Goal: Find specific page/section: Find specific page/section

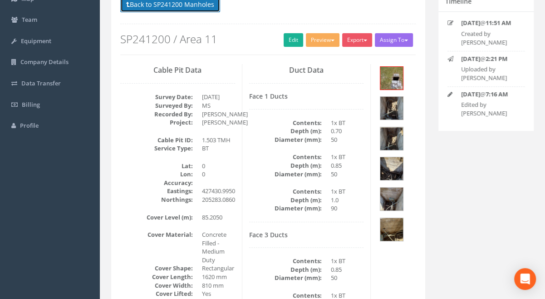
click at [182, 7] on button "Back to SP241200 Manholes" at bounding box center [170, 4] width 100 height 15
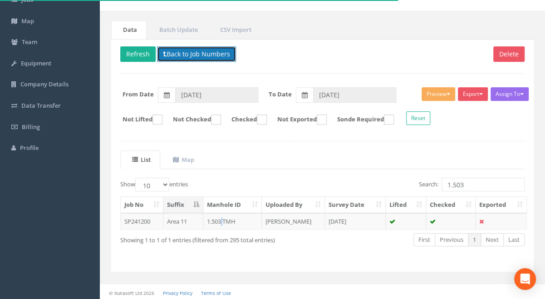
click at [204, 53] on button "Back to Job Numbers" at bounding box center [196, 53] width 79 height 15
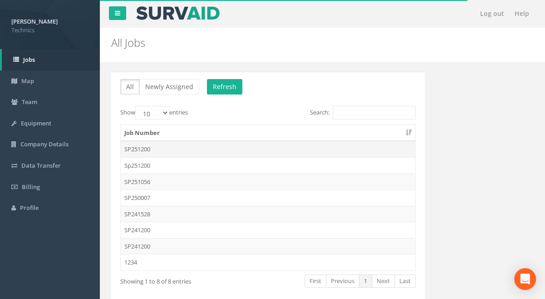
click at [145, 148] on td "SP251200" at bounding box center [268, 149] width 294 height 16
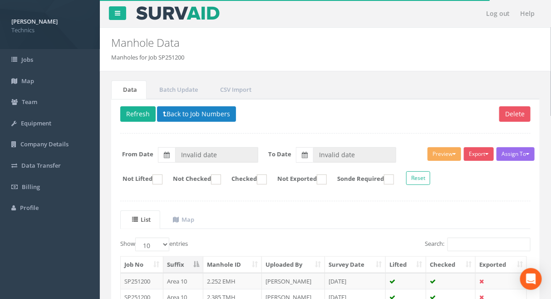
type input "[DATE]"
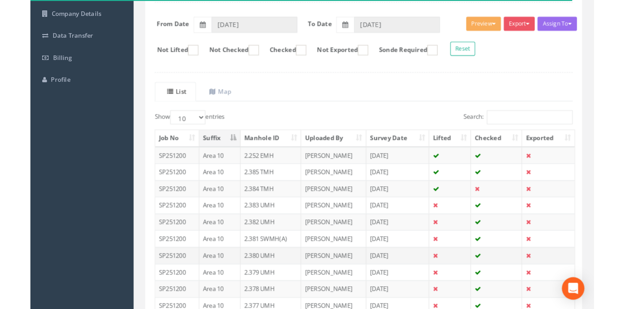
scroll to position [82, 0]
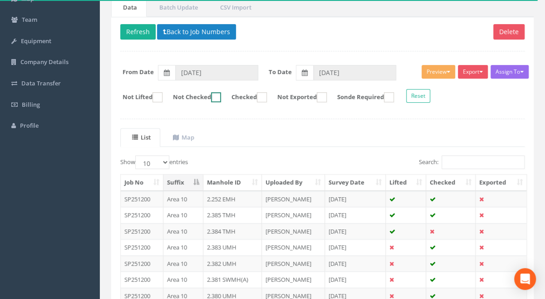
click at [221, 95] on ins at bounding box center [216, 97] width 10 height 10
checkbox input "true"
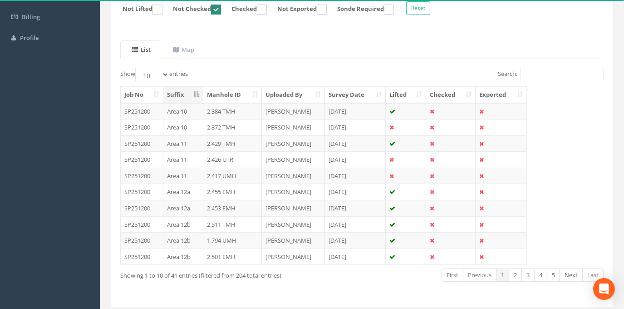
scroll to position [194, 0]
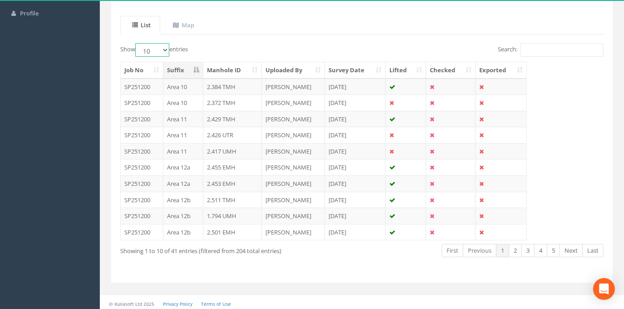
click at [166, 49] on select "10 25 50 100" at bounding box center [152, 50] width 34 height 14
select select "100"
click at [137, 43] on select "10 25 50 100" at bounding box center [152, 50] width 34 height 14
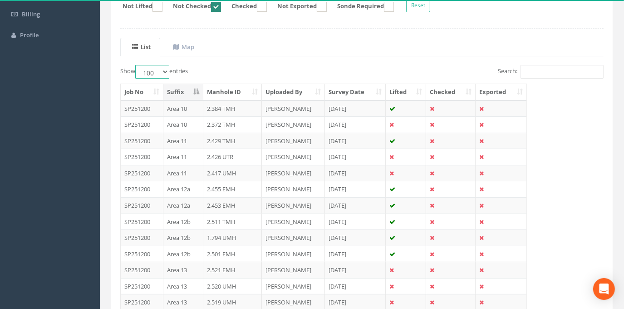
scroll to position [153, 0]
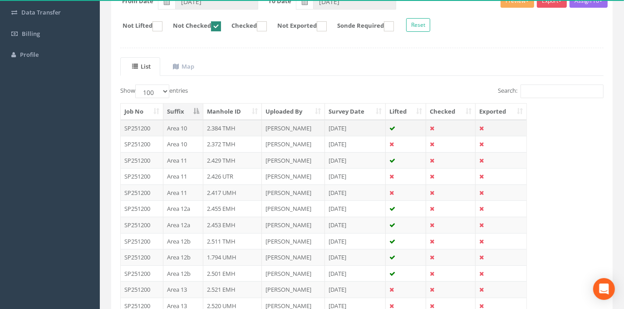
click at [218, 126] on td "2.384 TMH" at bounding box center [232, 128] width 59 height 16
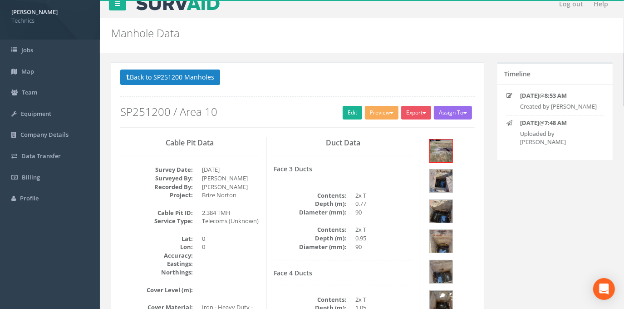
scroll to position [0, 0]
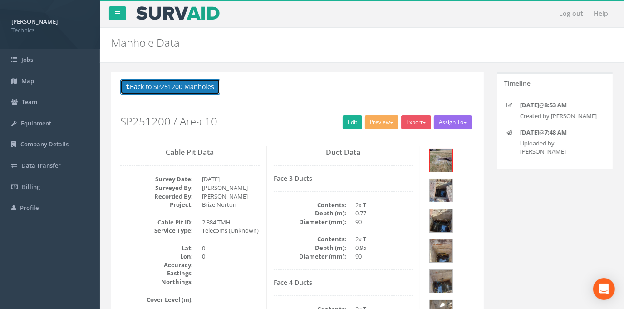
click at [178, 86] on button "Back to SP251200 Manholes" at bounding box center [170, 86] width 100 height 15
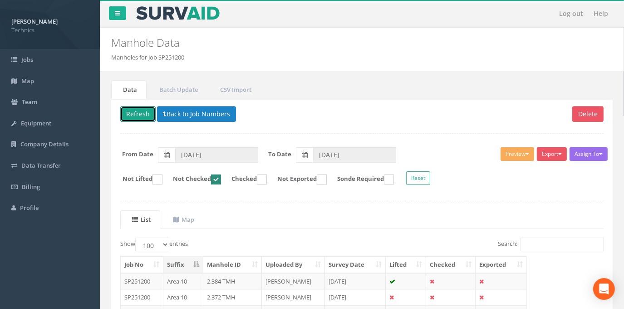
click at [132, 114] on button "Refresh" at bounding box center [137, 113] width 35 height 15
click at [202, 118] on button "Back to Job Numbers" at bounding box center [196, 113] width 79 height 15
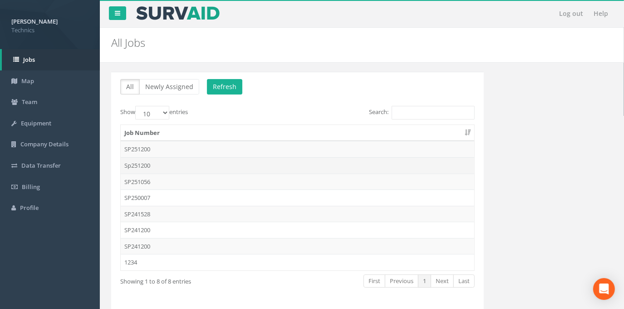
click at [147, 164] on td "Sp251200" at bounding box center [297, 165] width 353 height 16
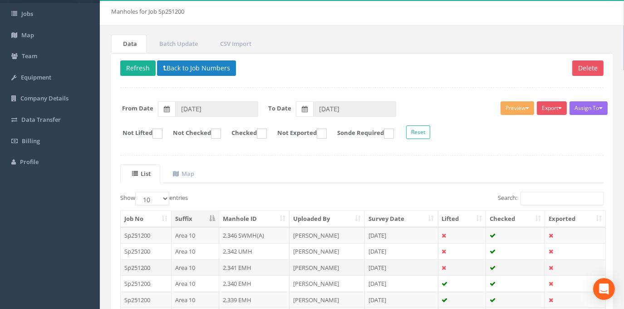
scroll to position [41, 0]
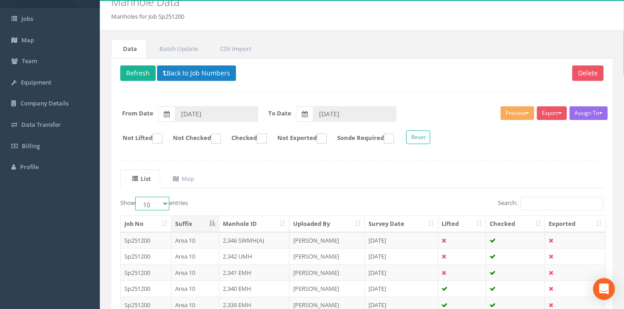
click at [166, 201] on select "10 25 50 100" at bounding box center [152, 203] width 34 height 14
select select "100"
click at [137, 196] on select "10 25 50 100" at bounding box center [152, 203] width 34 height 14
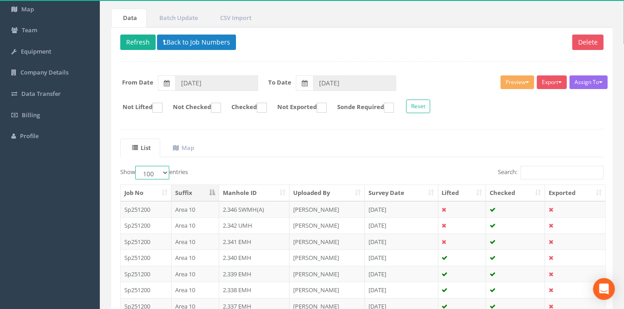
scroll to position [70, 0]
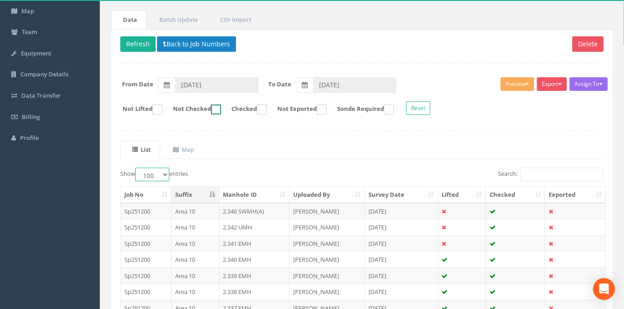
click at [221, 110] on ins at bounding box center [216, 109] width 10 height 10
checkbox input "true"
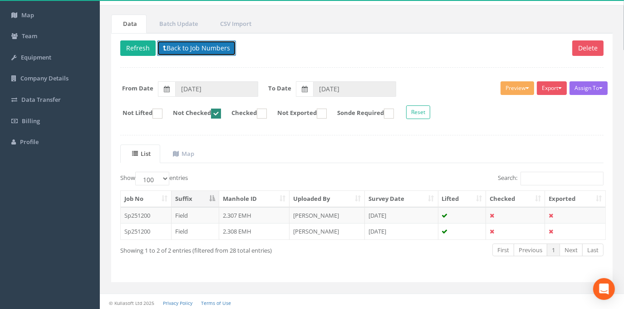
click at [185, 49] on button "Back to Job Numbers" at bounding box center [196, 47] width 79 height 15
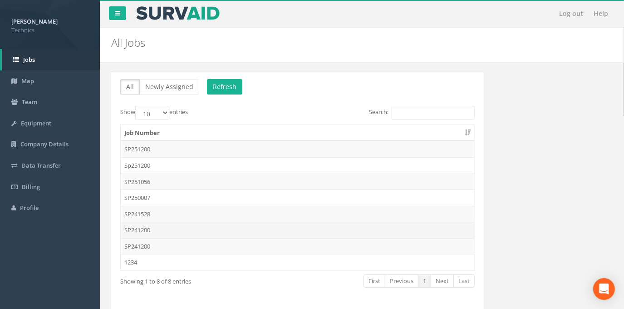
click at [140, 229] on td "SP241200" at bounding box center [297, 229] width 353 height 16
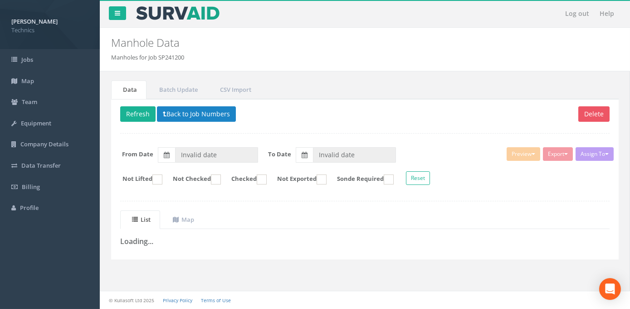
type input "[DATE]"
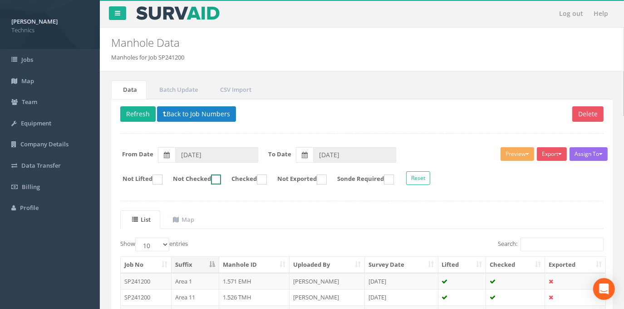
click at [221, 178] on ins at bounding box center [216, 179] width 10 height 10
checkbox input "true"
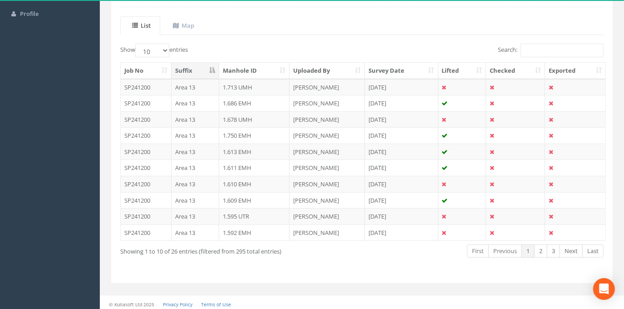
scroll to position [194, 0]
click at [164, 50] on select "10 25 50 100" at bounding box center [152, 50] width 34 height 14
select select "100"
click at [137, 43] on select "10 25 50 100" at bounding box center [152, 50] width 34 height 14
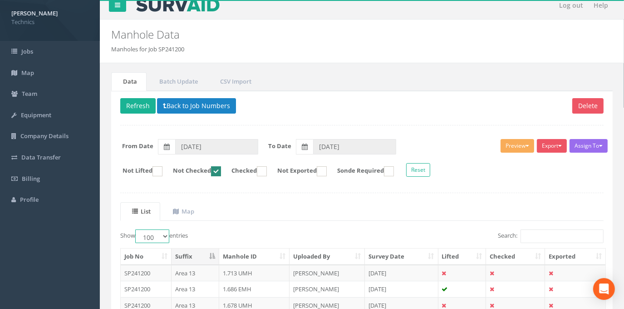
scroll to position [0, 0]
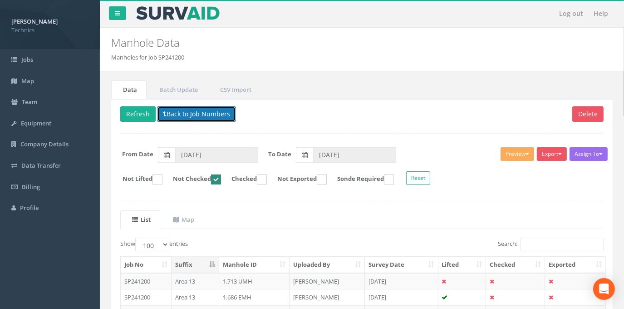
click at [187, 113] on button "Back to Job Numbers" at bounding box center [196, 113] width 79 height 15
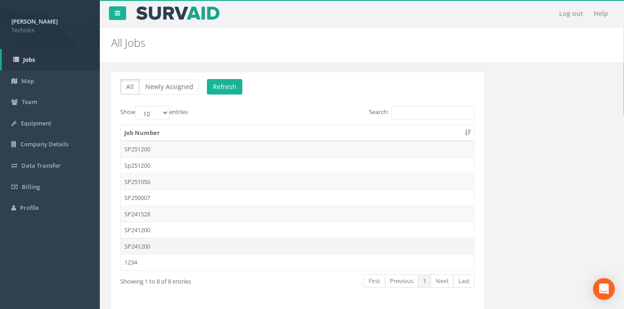
click at [140, 242] on td "SP241200" at bounding box center [297, 246] width 353 height 16
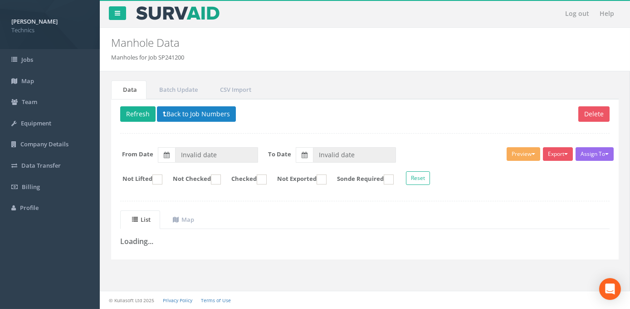
click at [276, 286] on div "Data Batch Update CSV Import Delete Refresh Back to Job Numbers Assign To No Co…" at bounding box center [365, 179] width 517 height 217
click at [166, 116] on button "Back to Job Numbers" at bounding box center [196, 113] width 79 height 15
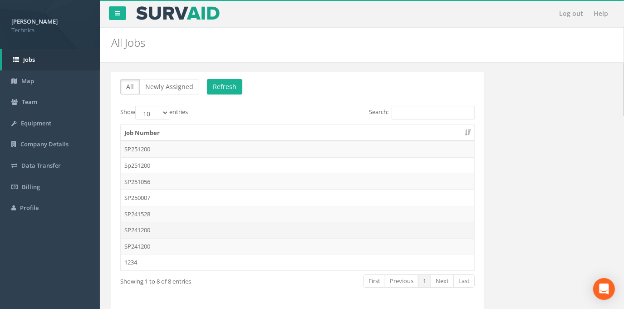
click at [147, 228] on td "SP241200" at bounding box center [297, 229] width 353 height 16
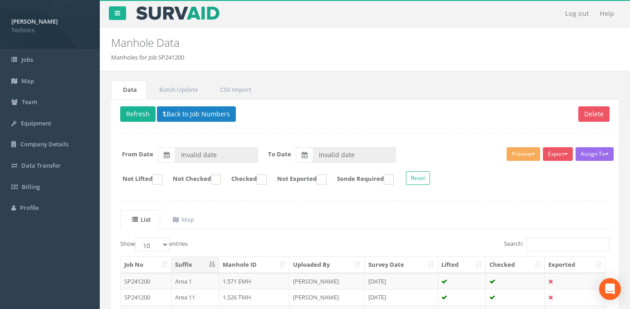
type input "[DATE]"
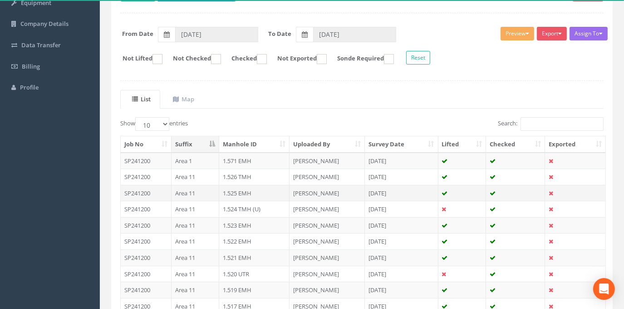
scroll to position [112, 0]
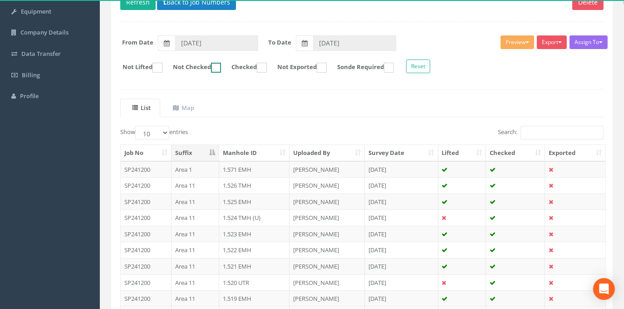
click at [221, 68] on ins at bounding box center [216, 68] width 10 height 10
checkbox input "true"
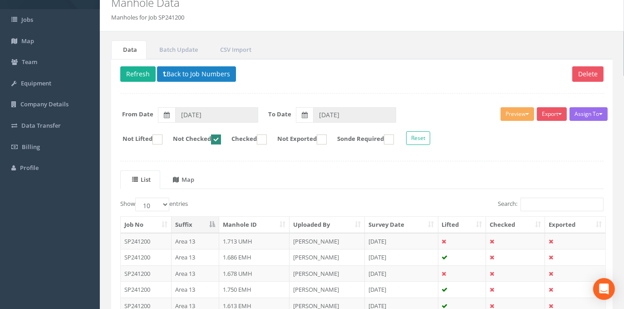
scroll to position [29, 0]
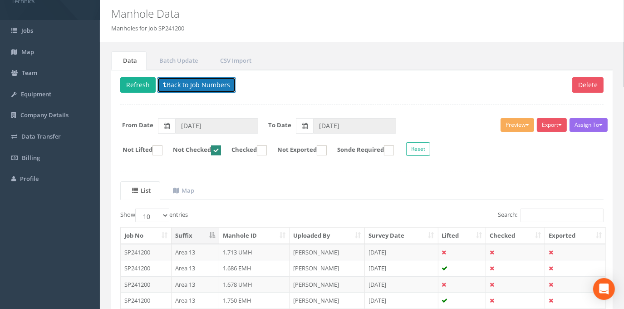
click at [191, 83] on button "Back to Job Numbers" at bounding box center [196, 84] width 79 height 15
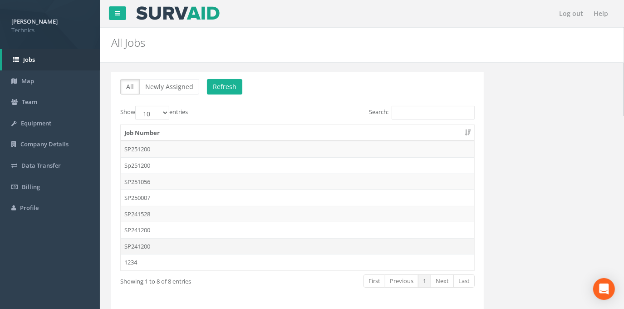
click at [145, 245] on td "SP241200" at bounding box center [297, 246] width 353 height 16
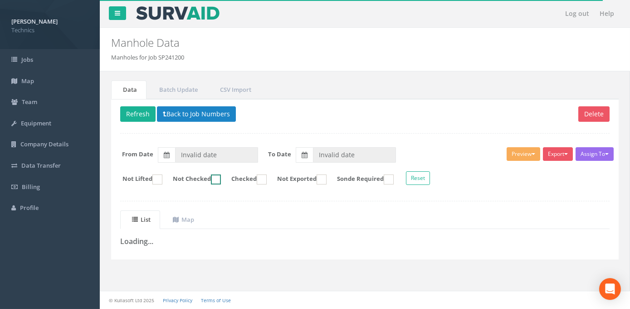
click at [221, 179] on ins at bounding box center [216, 179] width 10 height 10
checkbox input "true"
click at [183, 271] on div "Data Batch Update CSV Import Delete Refresh Back to Job Numbers Assign To No Co…" at bounding box center [365, 179] width 517 height 217
click at [243, 272] on div "Data Batch Update CSV Import Delete Refresh Back to Job Numbers Assign To No Co…" at bounding box center [365, 179] width 517 height 217
click at [191, 117] on button "Back to Job Numbers" at bounding box center [196, 113] width 79 height 15
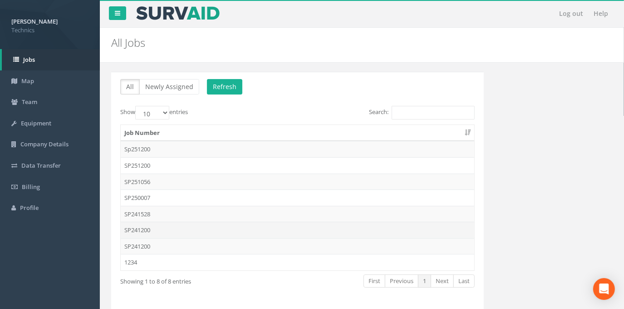
click at [146, 231] on td "SP241200" at bounding box center [297, 229] width 353 height 16
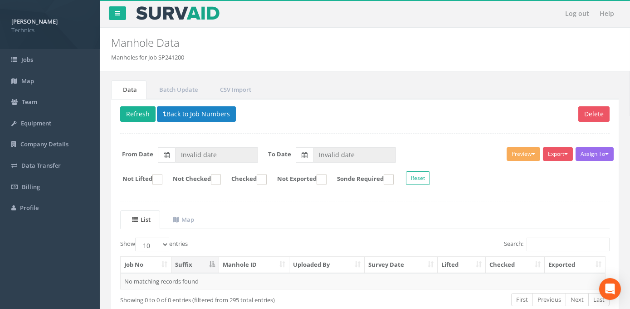
type input "[DATE]"
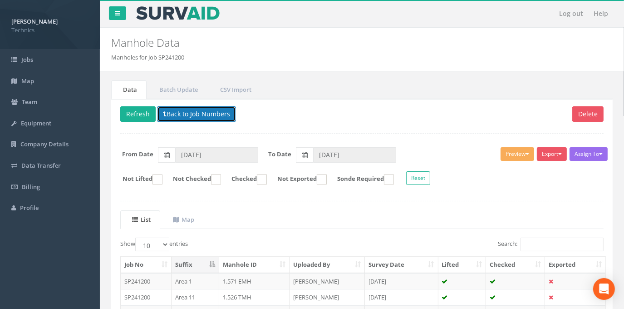
click at [186, 113] on button "Back to Job Numbers" at bounding box center [196, 113] width 79 height 15
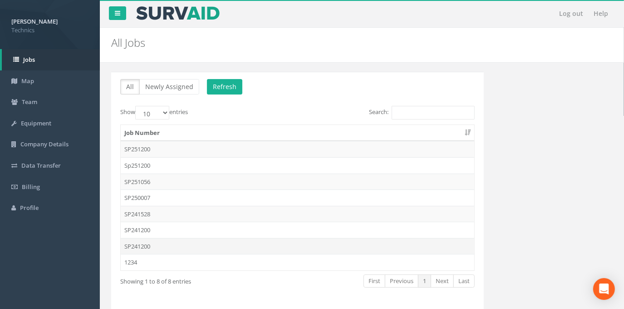
click at [147, 244] on td "SP241200" at bounding box center [297, 246] width 353 height 16
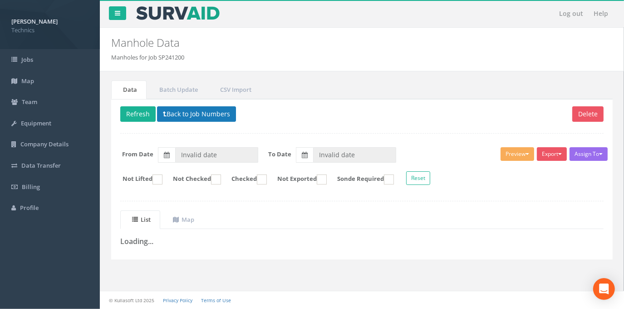
type input "[DATE]"
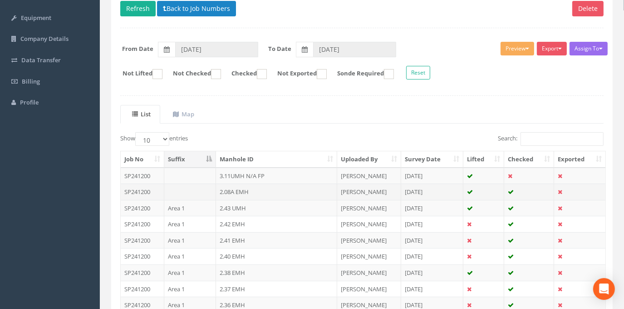
scroll to position [123, 0]
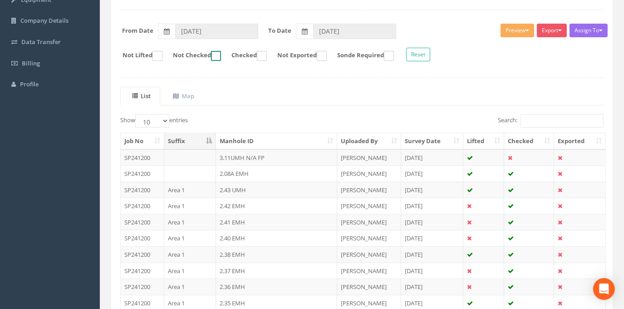
click at [221, 55] on ins at bounding box center [216, 56] width 10 height 10
checkbox input "true"
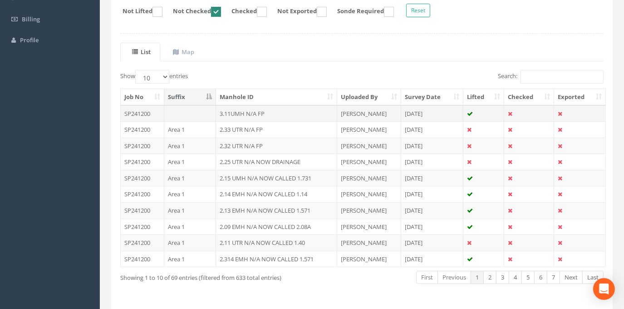
scroll to position [153, 0]
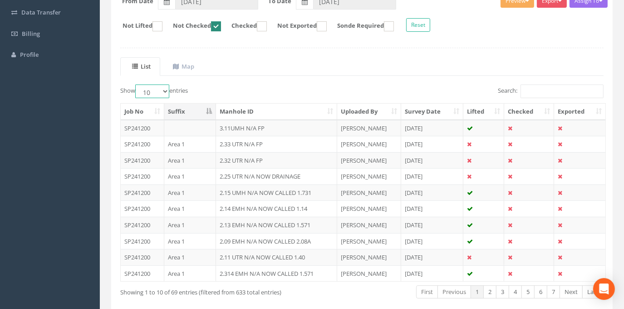
click at [166, 91] on select "10 25 50 100" at bounding box center [152, 91] width 34 height 14
select select "100"
click at [137, 84] on select "10 25 50 100" at bounding box center [152, 91] width 34 height 14
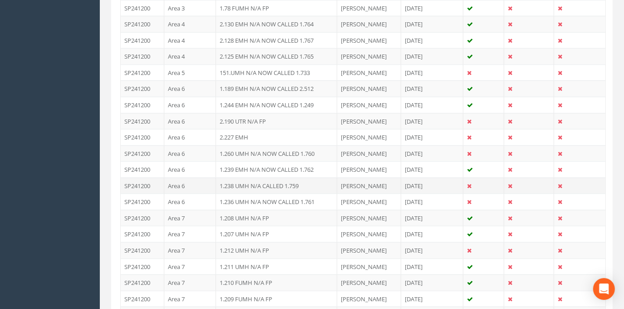
scroll to position [479, 0]
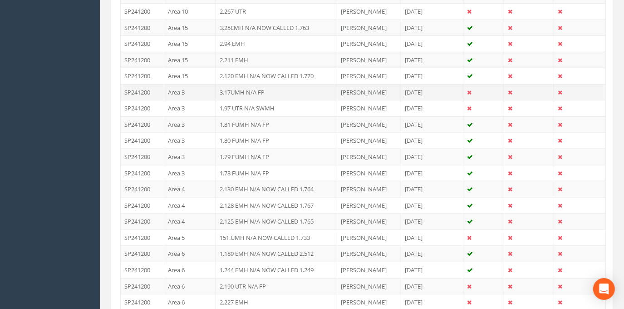
click at [248, 88] on td "3.17UMH N/A FP" at bounding box center [276, 92] width 121 height 16
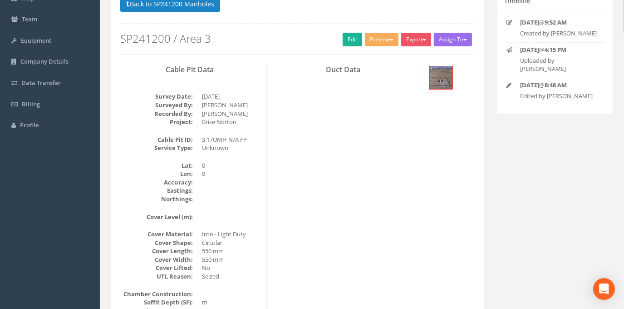
scroll to position [0, 0]
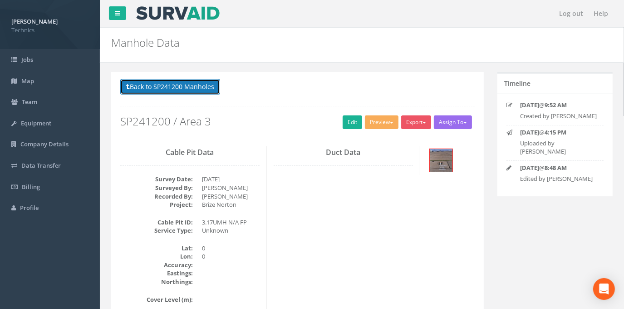
click at [176, 88] on button "Back to SP241200 Manholes" at bounding box center [170, 86] width 100 height 15
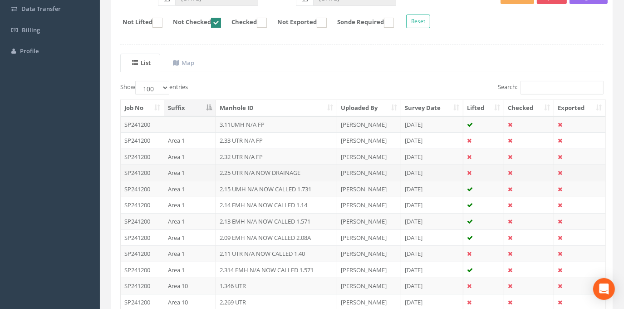
scroll to position [165, 0]
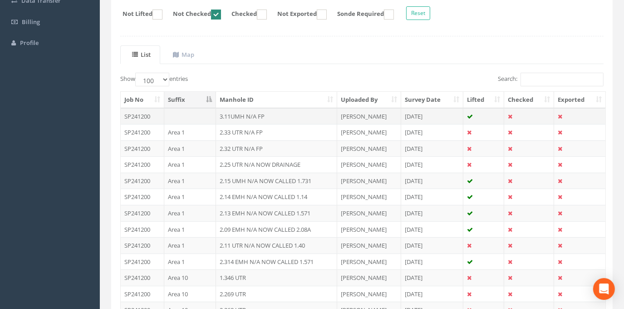
click at [140, 114] on td "SP241200" at bounding box center [143, 116] width 44 height 16
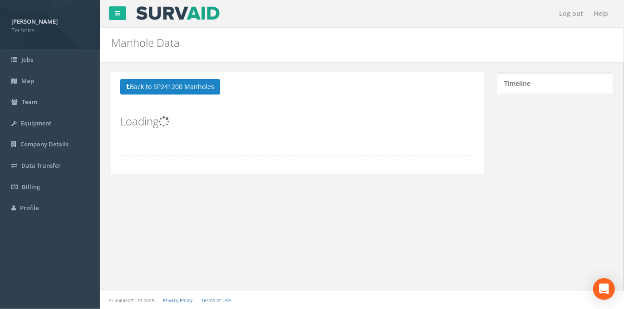
scroll to position [0, 0]
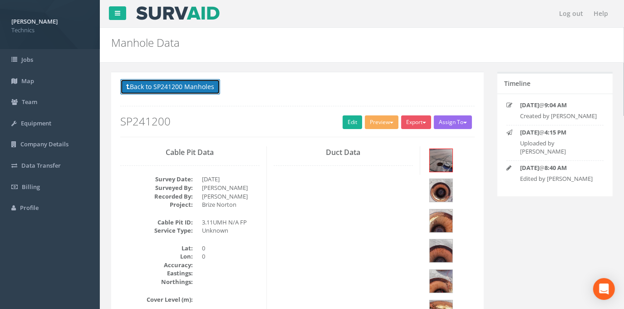
click at [167, 87] on button "Back to SP241200 Manholes" at bounding box center [170, 86] width 100 height 15
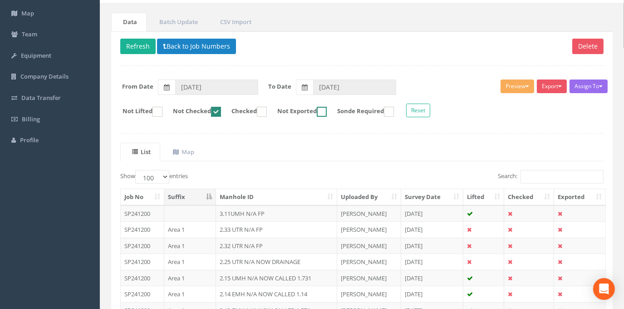
scroll to position [82, 0]
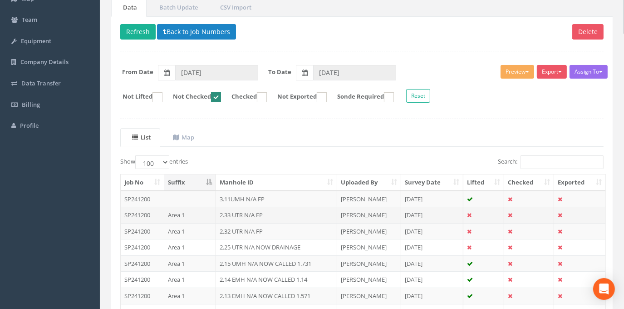
click at [173, 215] on td "Area 1" at bounding box center [190, 214] width 52 height 16
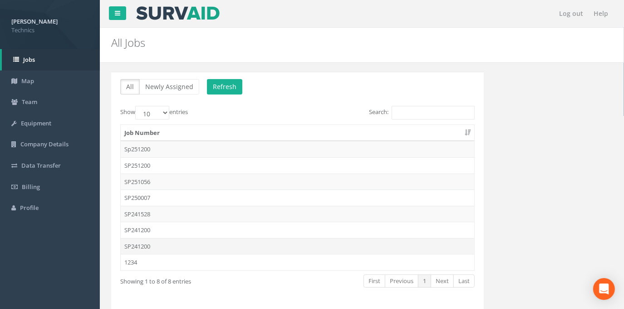
click at [132, 244] on td "SP241200" at bounding box center [297, 246] width 353 height 16
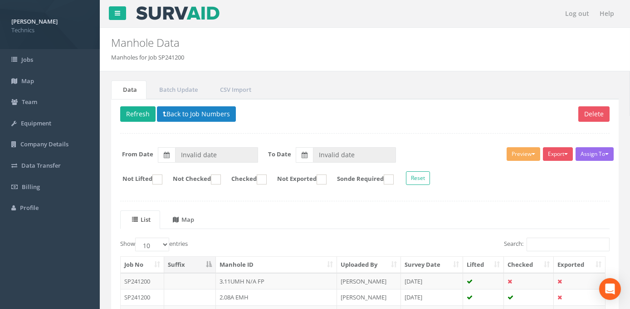
type input "[DATE]"
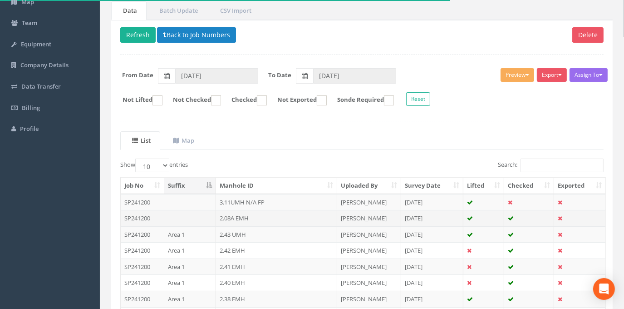
scroll to position [70, 0]
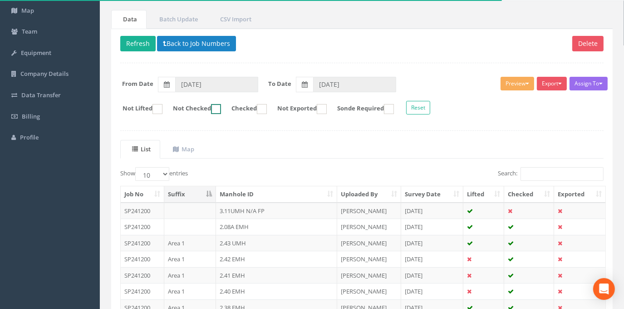
click at [221, 106] on ins at bounding box center [216, 109] width 10 height 10
checkbox input "true"
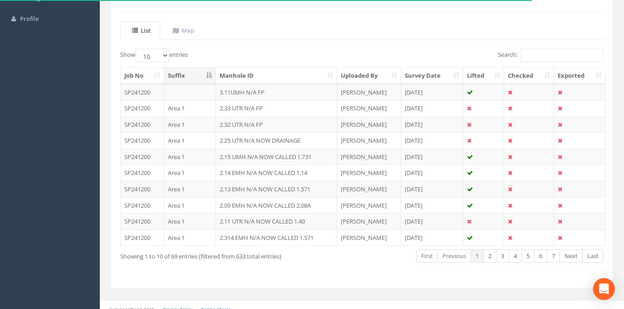
scroll to position [194, 0]
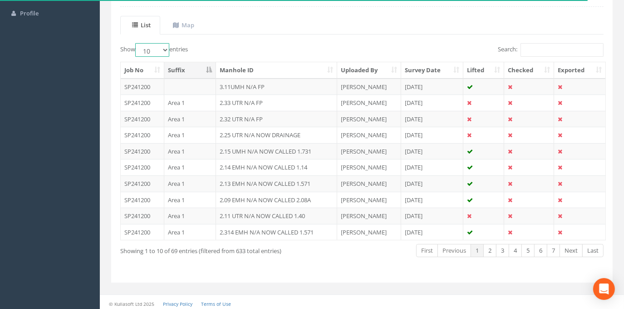
click at [168, 49] on select "10 25 50 100" at bounding box center [152, 50] width 34 height 14
select select "100"
click at [137, 43] on select "10 25 50 100" at bounding box center [152, 50] width 34 height 14
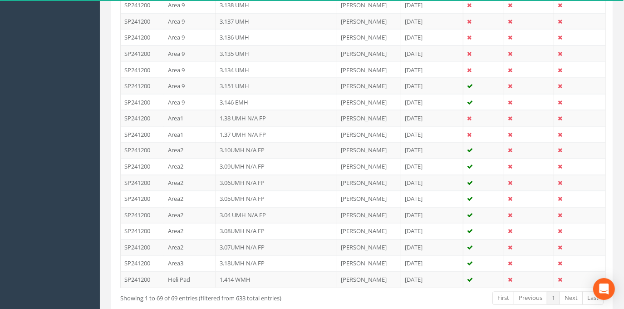
scroll to position [1102, 0]
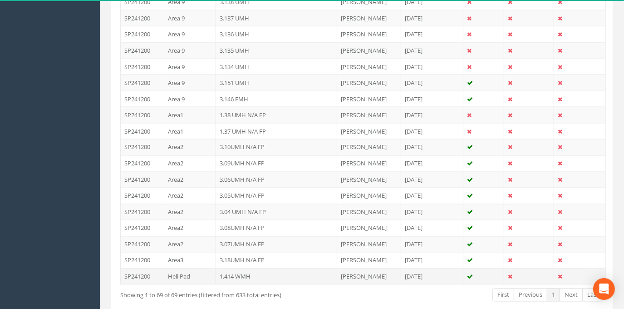
drag, startPoint x: 133, startPoint y: 250, endPoint x: 240, endPoint y: 262, distance: 107.3
click at [240, 268] on td "1.414 WMH" at bounding box center [276, 276] width 121 height 16
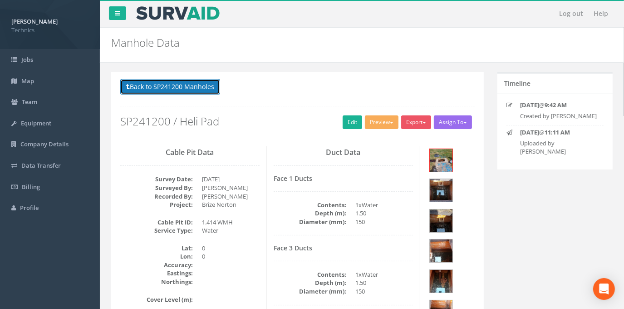
click at [179, 90] on button "Back to SP241200 Manholes" at bounding box center [170, 86] width 100 height 15
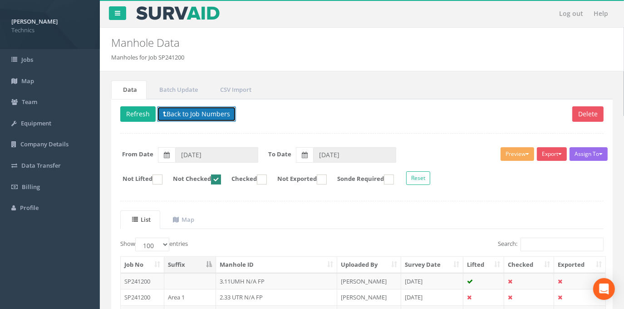
click at [186, 113] on button "Back to Job Numbers" at bounding box center [196, 113] width 79 height 15
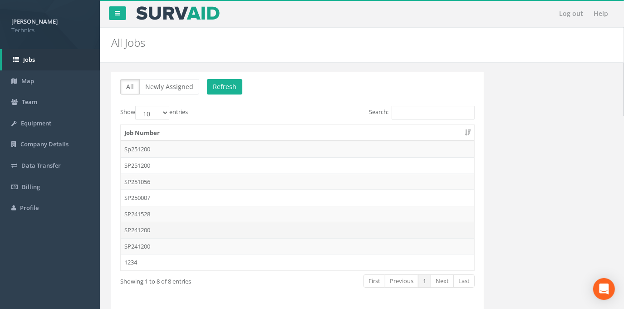
click at [138, 229] on td "SP241200" at bounding box center [297, 229] width 353 height 16
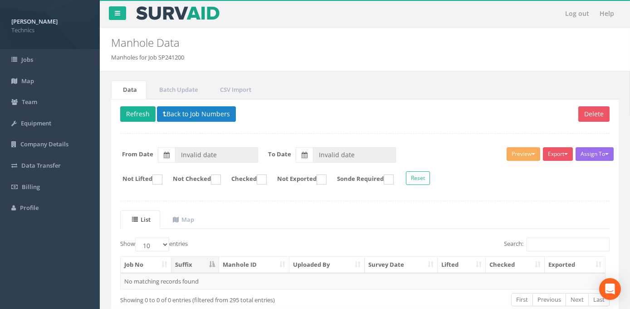
type input "[DATE]"
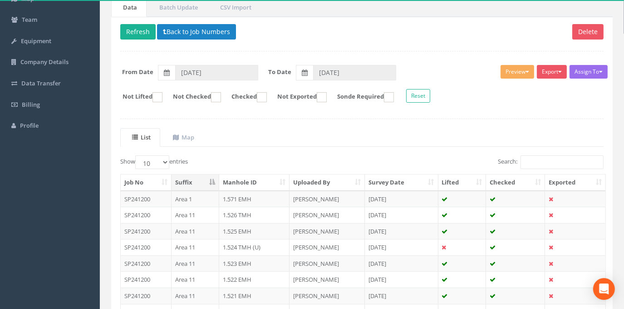
scroll to position [82, 0]
click at [221, 96] on ins at bounding box center [216, 97] width 10 height 10
checkbox input "true"
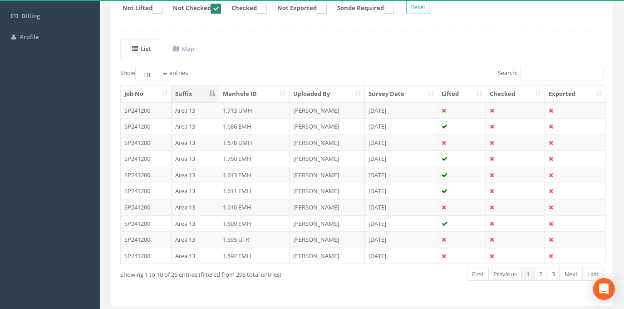
scroll to position [194, 0]
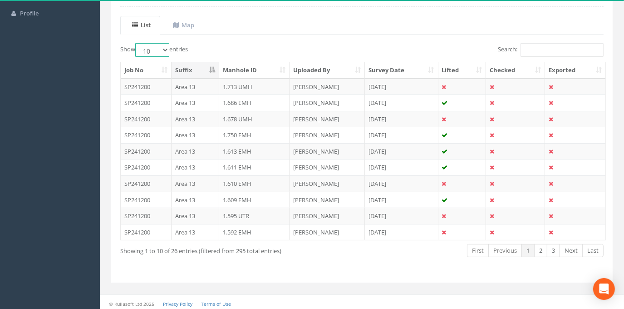
click at [167, 49] on select "10 25 50 100" at bounding box center [152, 50] width 34 height 14
select select "100"
click at [137, 43] on select "10 25 50 100" at bounding box center [152, 50] width 34 height 14
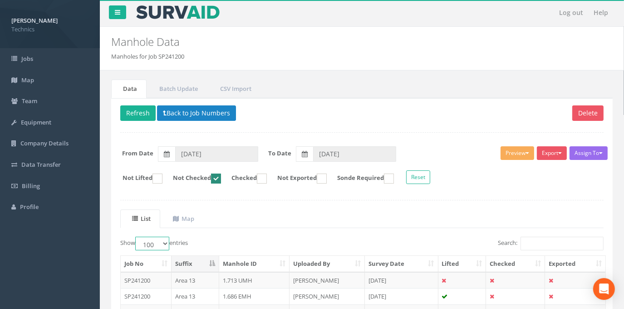
scroll to position [0, 0]
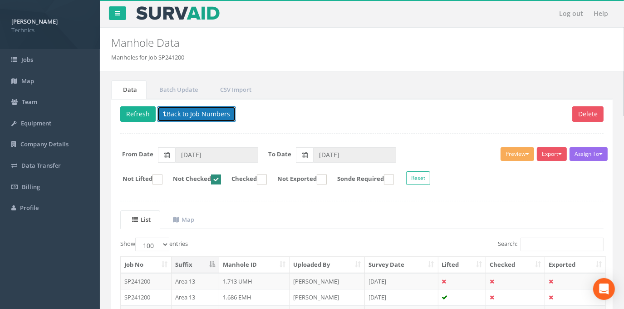
click at [191, 111] on button "Back to Job Numbers" at bounding box center [196, 113] width 79 height 15
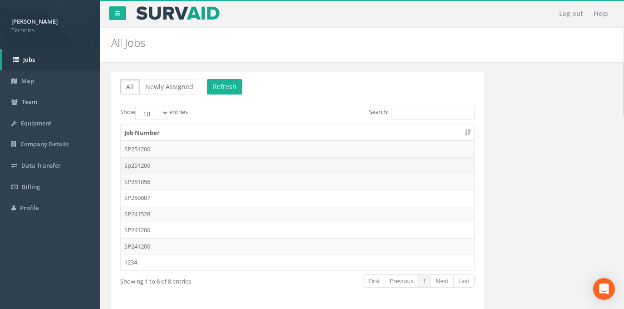
click at [143, 165] on td "Sp251200" at bounding box center [297, 165] width 353 height 16
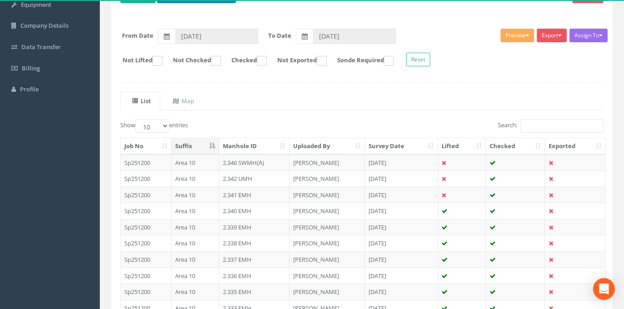
scroll to position [112, 0]
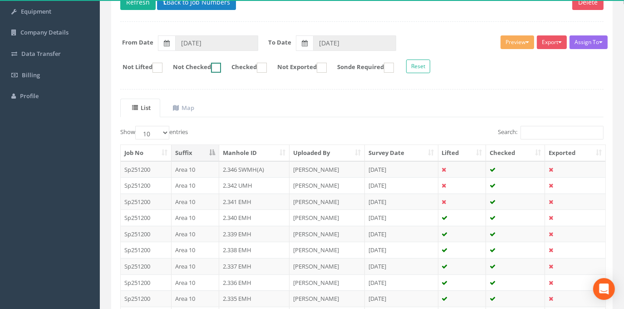
click at [220, 64] on ins at bounding box center [216, 68] width 10 height 10
checkbox input "true"
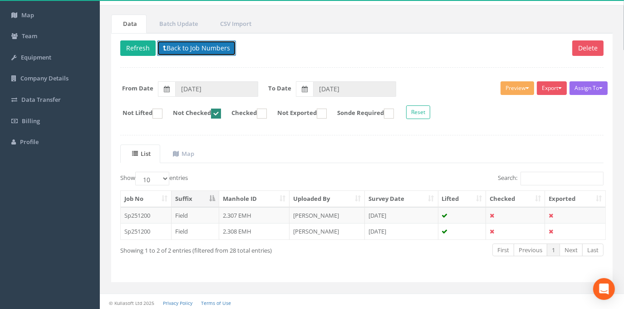
click at [173, 51] on button "Back to Job Numbers" at bounding box center [196, 47] width 79 height 15
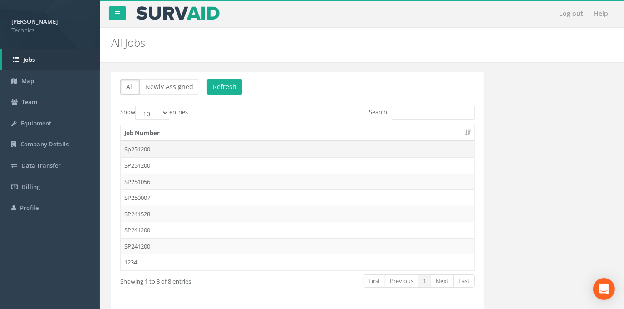
click at [139, 151] on td "Sp251200" at bounding box center [297, 149] width 353 height 16
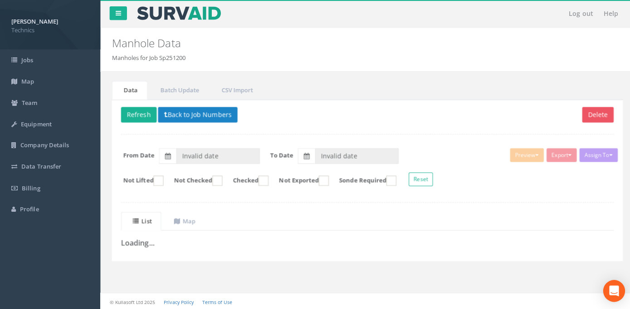
type input "[DATE]"
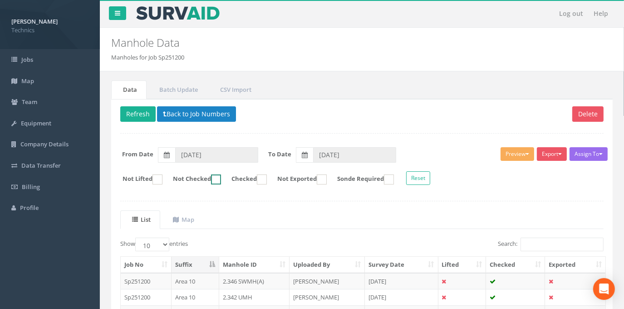
click at [221, 178] on ins at bounding box center [216, 179] width 10 height 10
checkbox input "true"
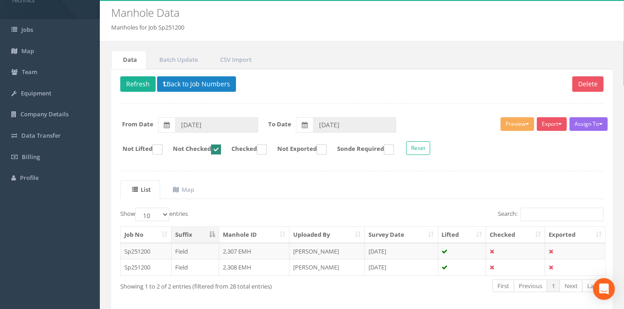
scroll to position [66, 0]
